Goal: Task Accomplishment & Management: Complete application form

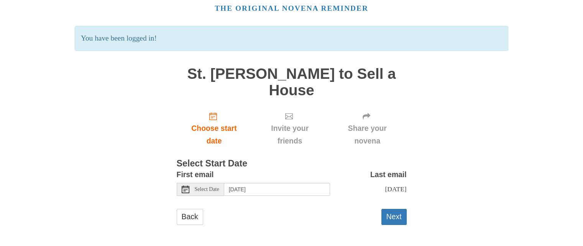
scroll to position [34, 0]
click at [213, 116] on use "Choose start date" at bounding box center [213, 116] width 8 height 8
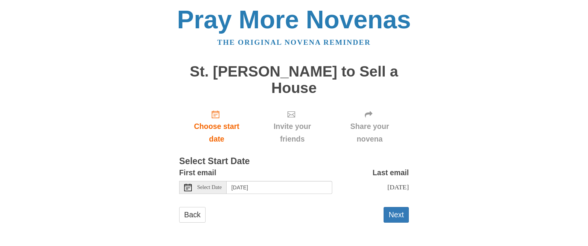
click at [219, 185] on span "Select Date" at bounding box center [209, 187] width 25 height 5
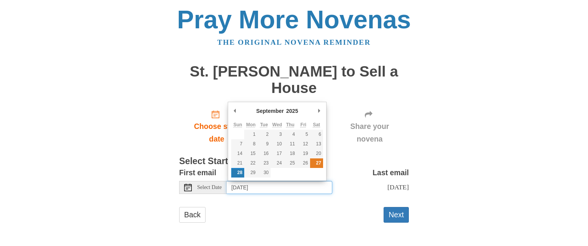
type input "Saturday, September 27th"
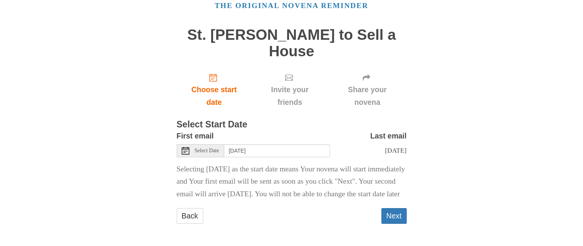
scroll to position [49, 0]
click at [397, 215] on button "Next" at bounding box center [393, 216] width 25 height 16
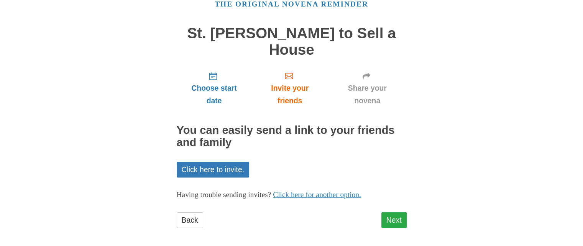
scroll to position [42, 0]
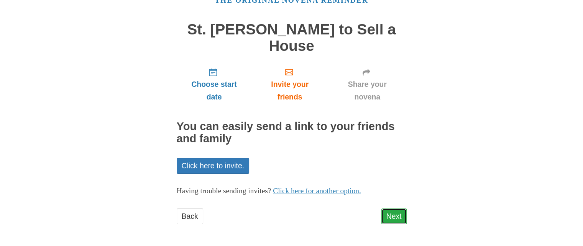
click at [393, 213] on link "Next" at bounding box center [393, 217] width 25 height 16
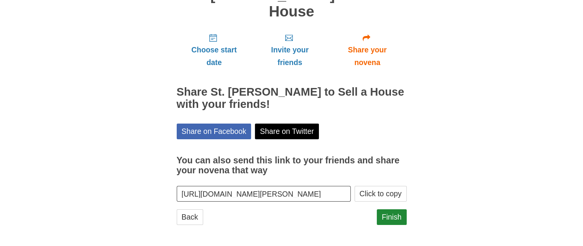
scroll to position [77, 0]
click at [393, 213] on link "Finish" at bounding box center [391, 217] width 30 height 16
